Goal: Task Accomplishment & Management: Use online tool/utility

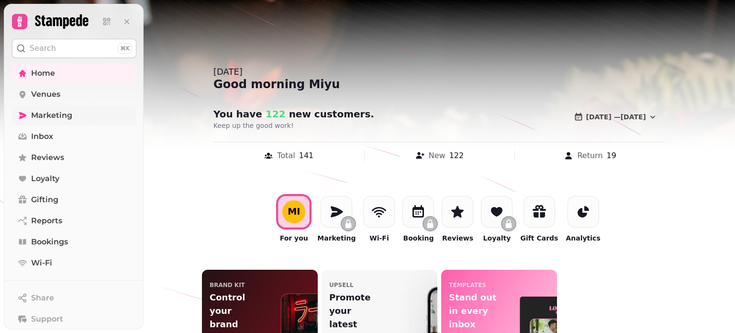
click at [27, 114] on icon at bounding box center [23, 116] width 10 height 10
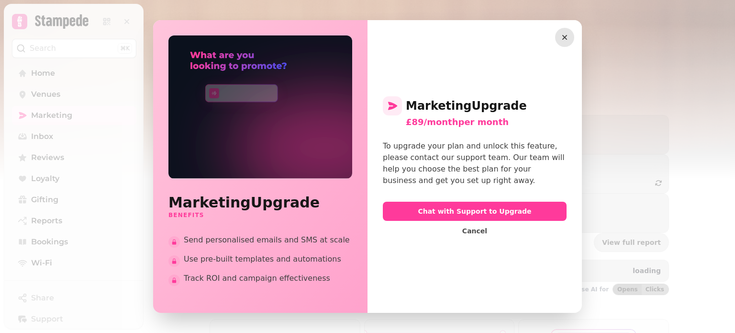
click at [557, 44] on button "button" at bounding box center [564, 37] width 19 height 19
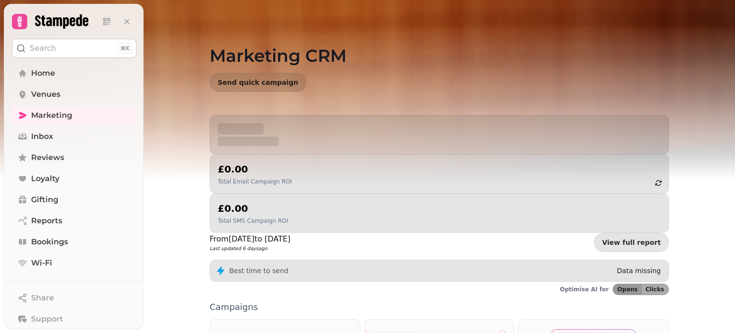
click at [563, 38] on button "button" at bounding box center [564, 37] width 19 height 19
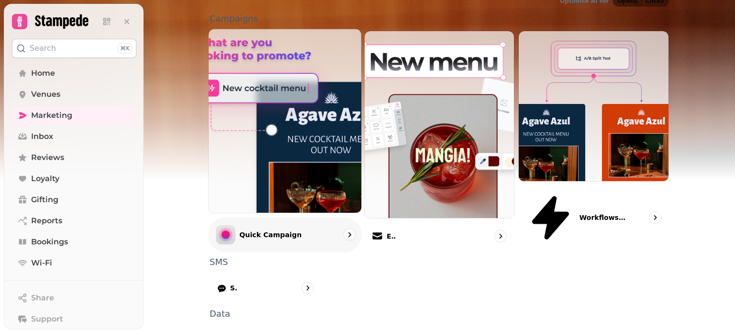
click at [289, 217] on div "Quick Campaign" at bounding box center [285, 234] width 154 height 35
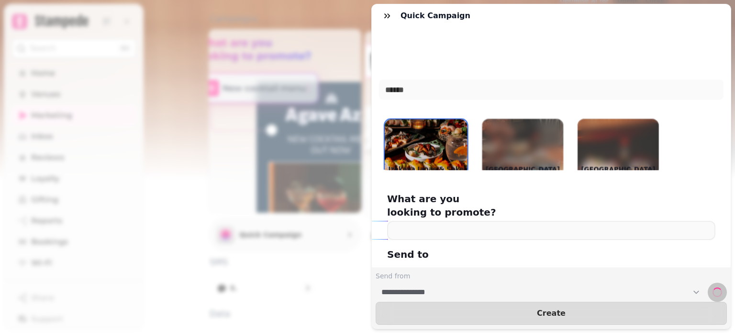
scroll to position [297, 0]
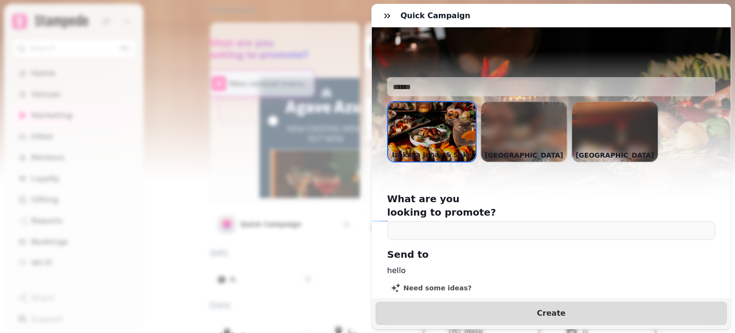
click at [188, 137] on div "Quick Campaign [PERSON_NAME] & [PERSON_NAME] Japas & Sake Yamamori [GEOGRAPHIC_…" at bounding box center [367, 173] width 735 height 317
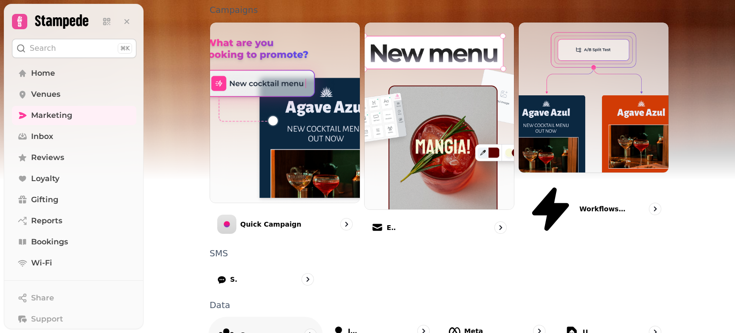
click at [267, 316] on div "Segments" at bounding box center [266, 334] width 114 height 36
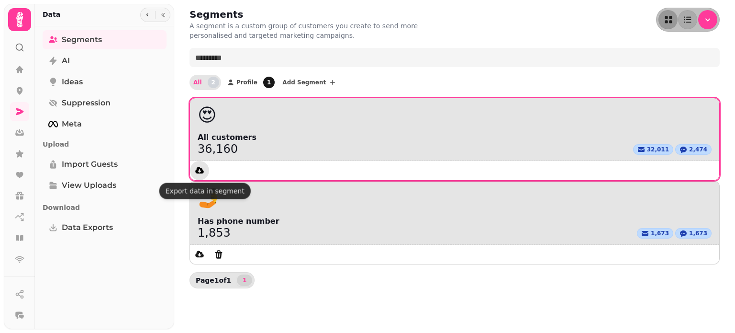
click at [196, 168] on icon "data export" at bounding box center [200, 171] width 10 height 10
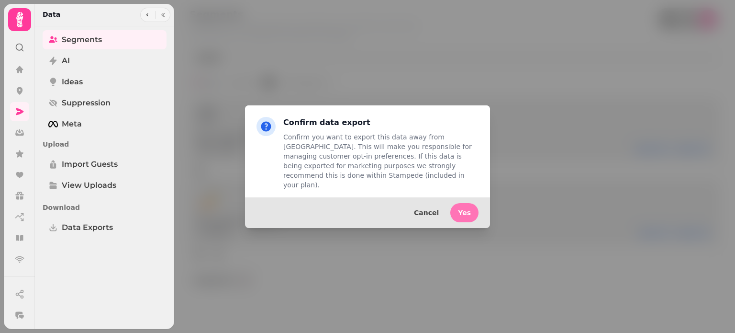
click at [465, 210] on span "Yes" at bounding box center [464, 212] width 13 height 7
